Goal: Find contact information: Find contact information

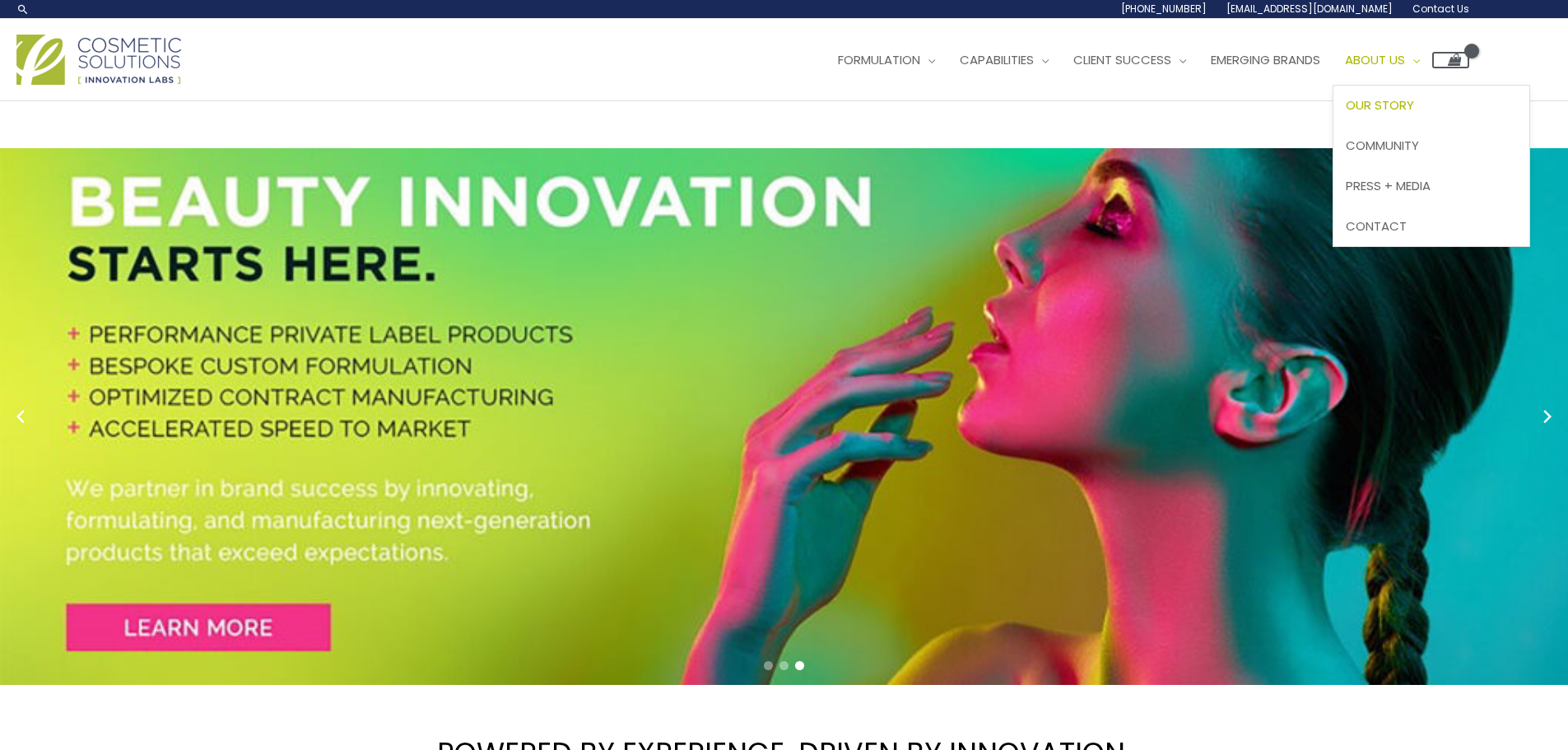
click at [1346, 114] on span "Our Story" at bounding box center [1380, 105] width 68 height 17
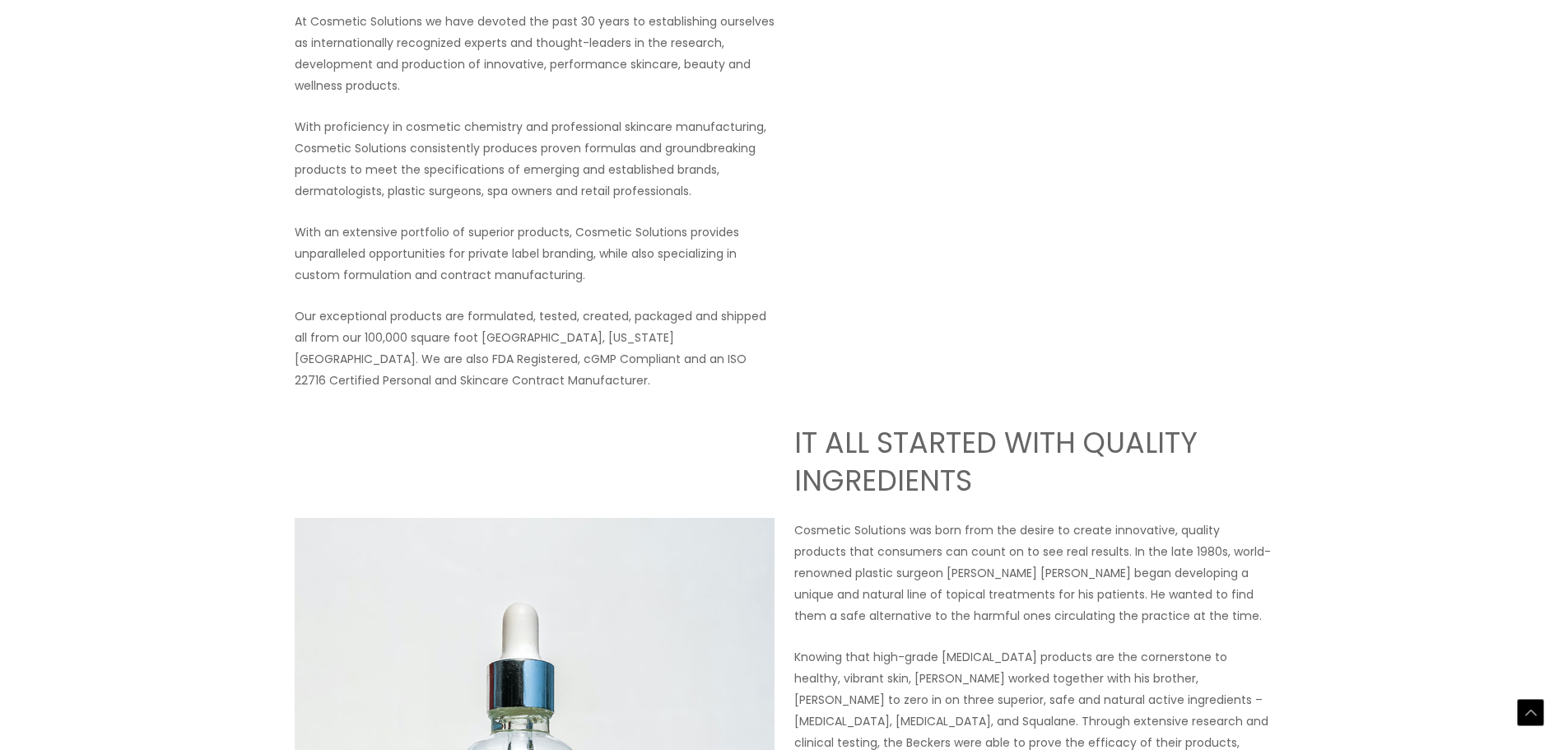
scroll to position [83, 0]
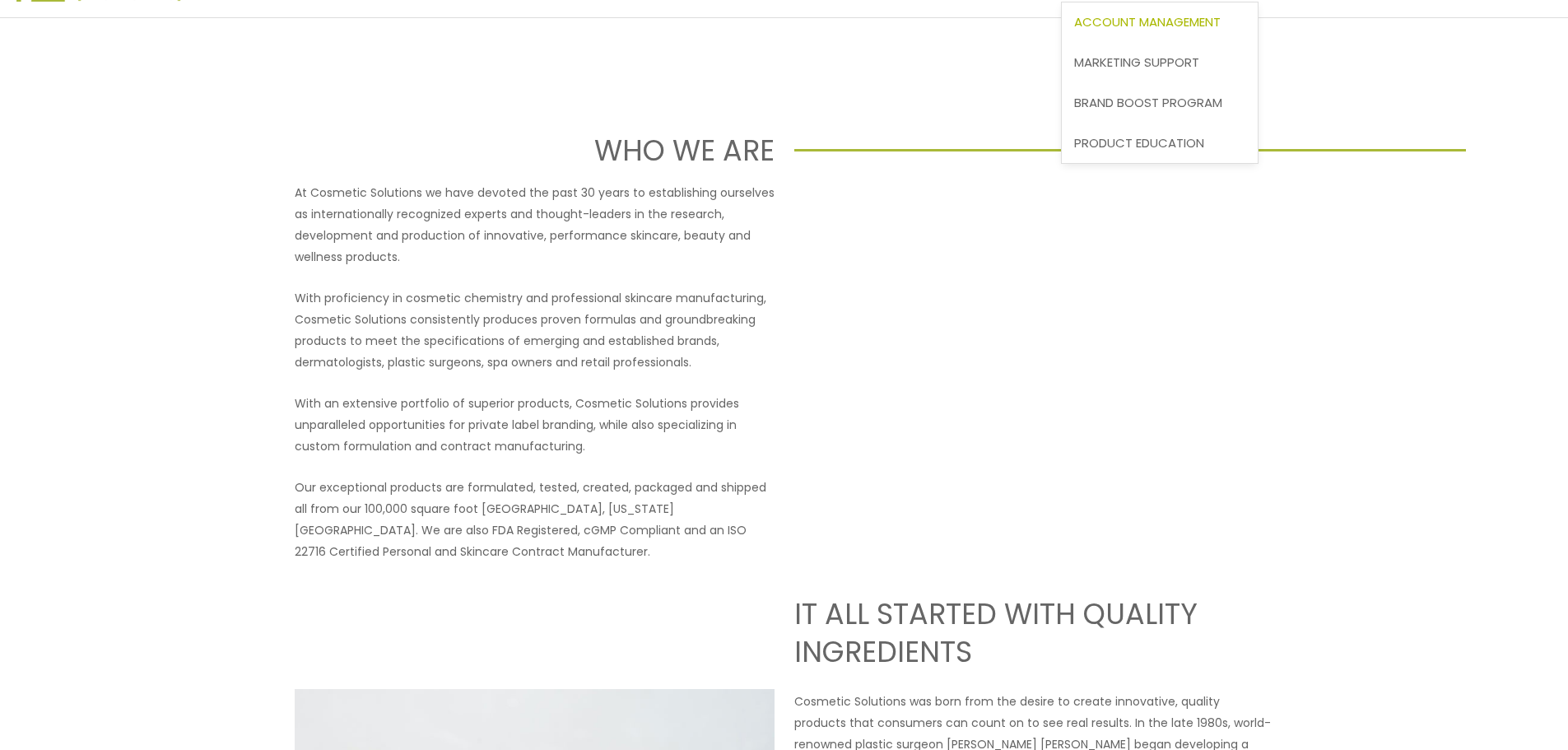
click at [1074, 31] on span "Account Management" at bounding box center [1147, 21] width 147 height 17
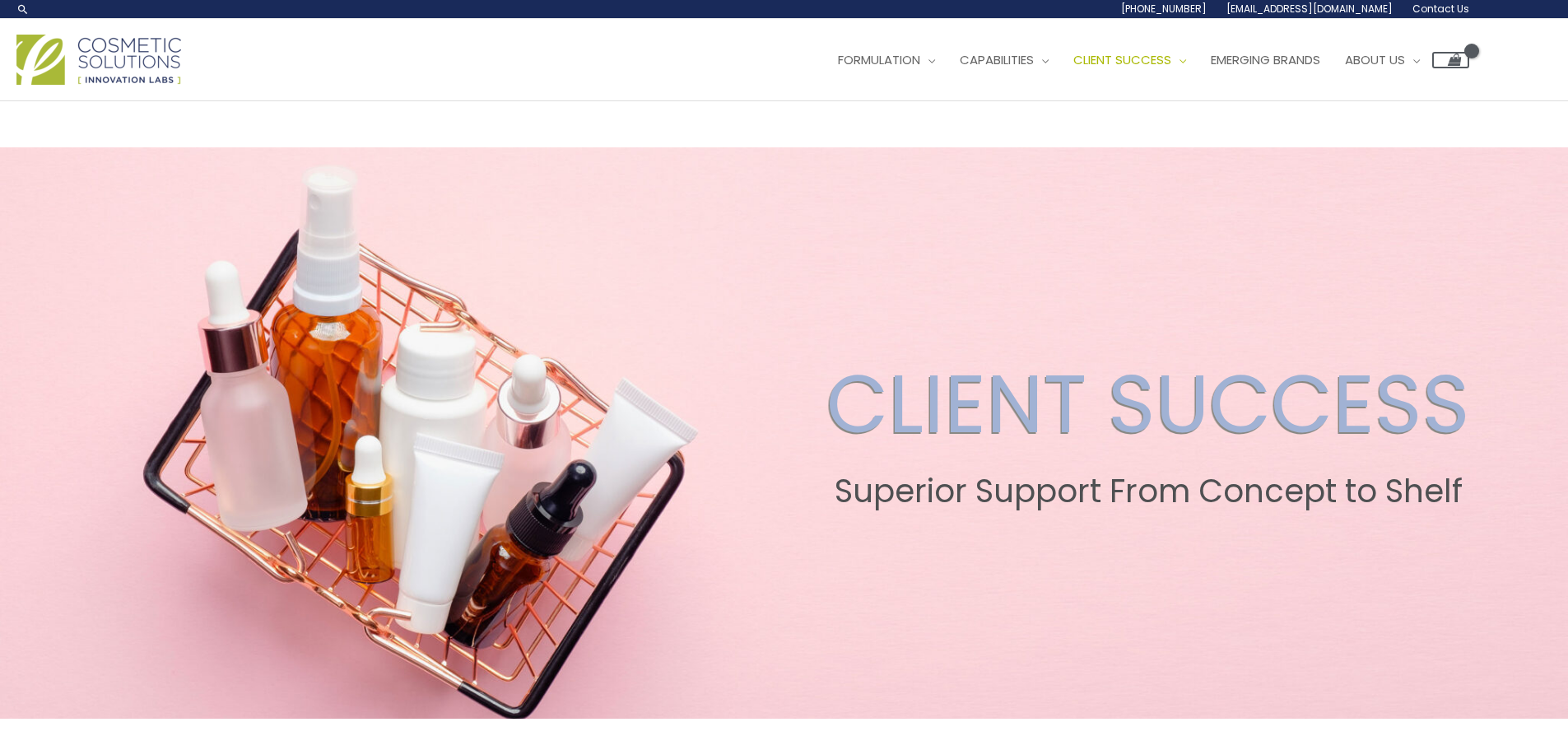
click at [0, 0] on span "Contact Us" at bounding box center [0, 0] width 0 height 0
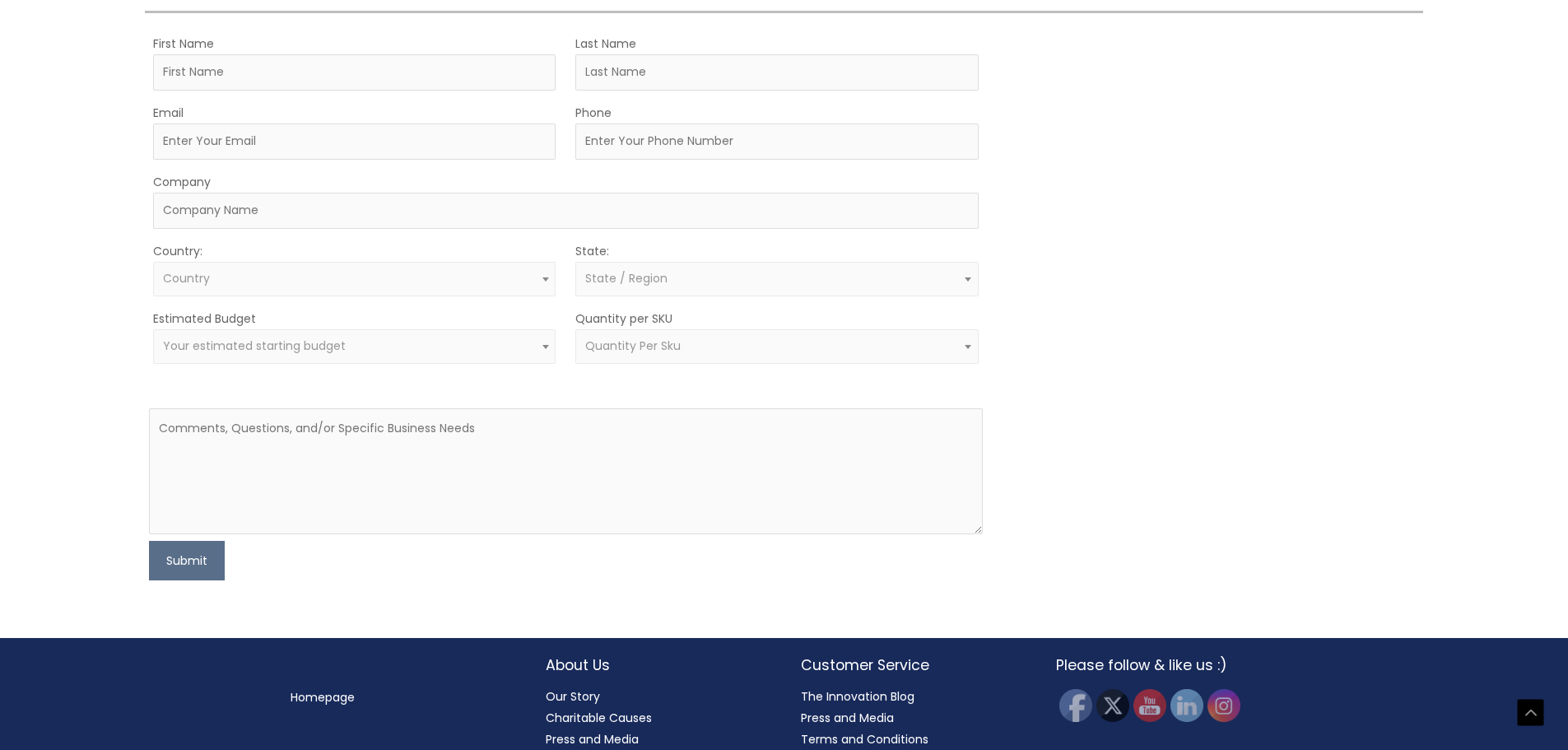
scroll to position [412, 0]
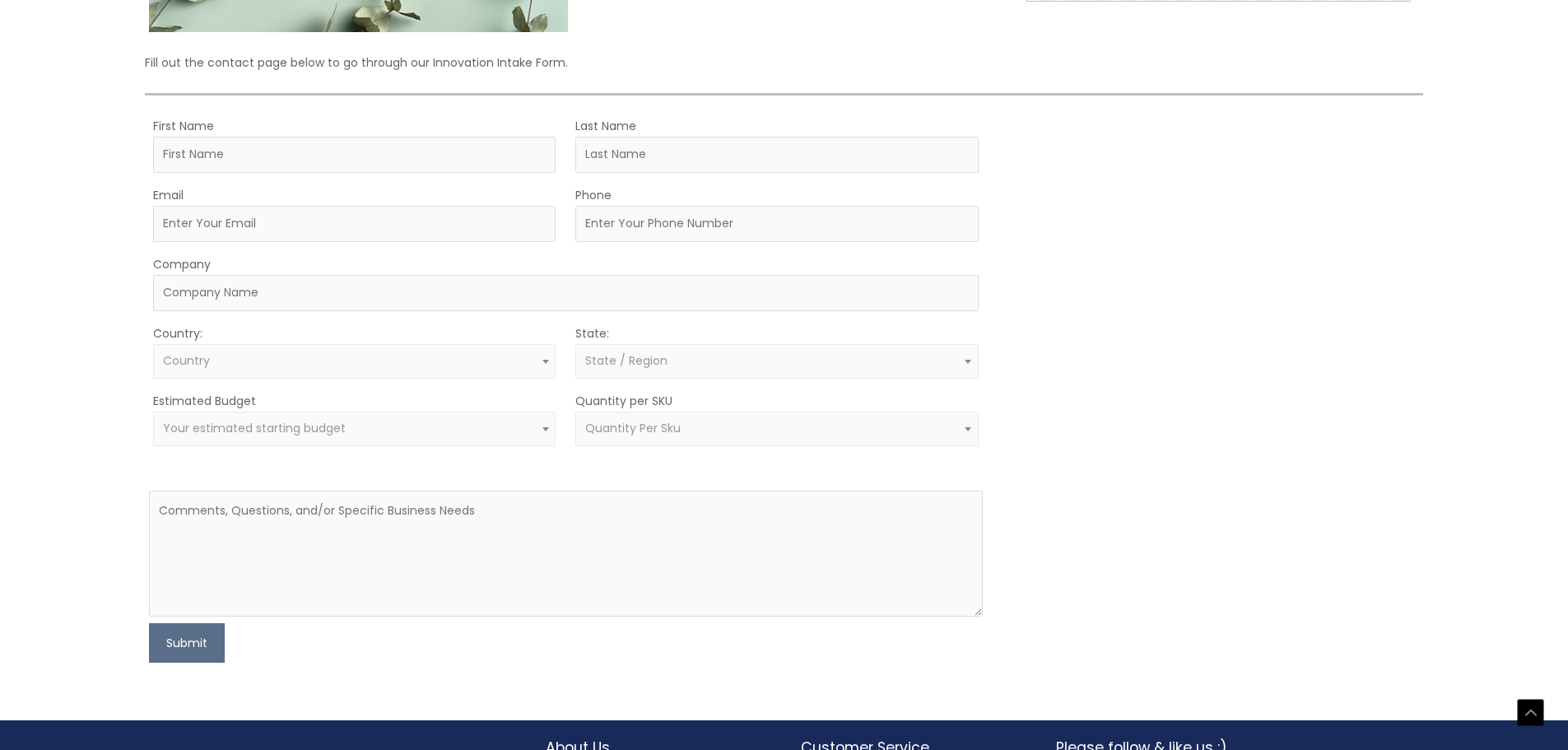
click at [1400, 96] on hr at bounding box center [784, 94] width 1278 height 2
